Goal: Task Accomplishment & Management: Manage account settings

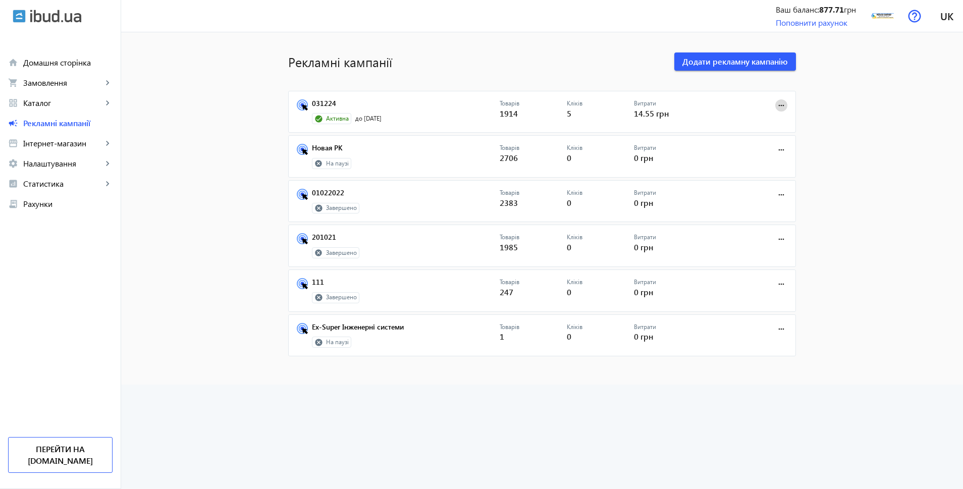
click at [777, 103] on mat-icon "more_horiz" at bounding box center [780, 105] width 11 height 11
click at [762, 128] on span "Зупинити" at bounding box center [749, 128] width 53 height 8
click at [775, 104] on mat-icon "more_horiz" at bounding box center [780, 105] width 11 height 11
click at [770, 102] on span at bounding box center [781, 105] width 24 height 24
click at [754, 128] on span "Зупинити" at bounding box center [749, 128] width 53 height 8
